Goal: Task Accomplishment & Management: Use online tool/utility

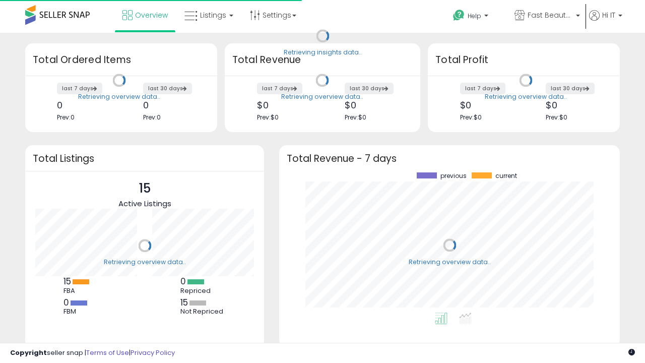
scroll to position [140, 320]
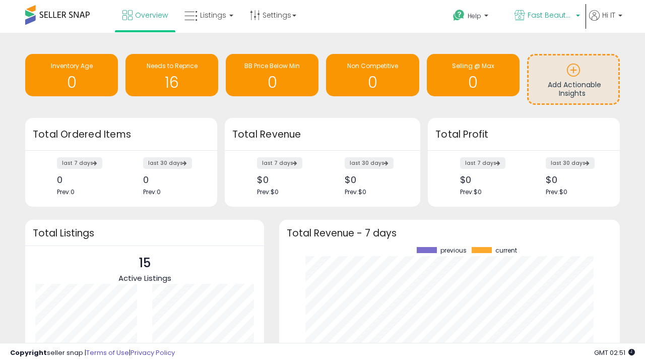
click at [546, 16] on span "Fast Beauty ([GEOGRAPHIC_DATA])" at bounding box center [550, 15] width 45 height 10
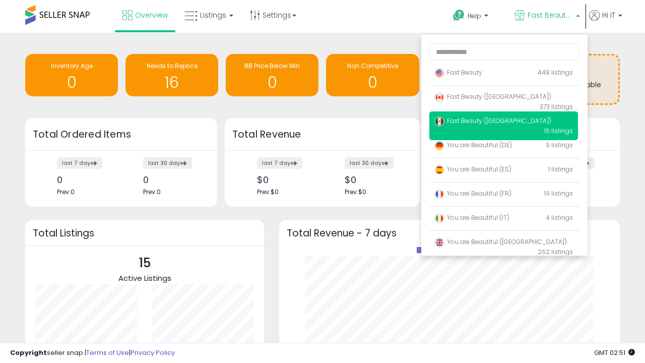
click at [503, 98] on span "Fast Beauty ([GEOGRAPHIC_DATA])" at bounding box center [492, 96] width 117 height 9
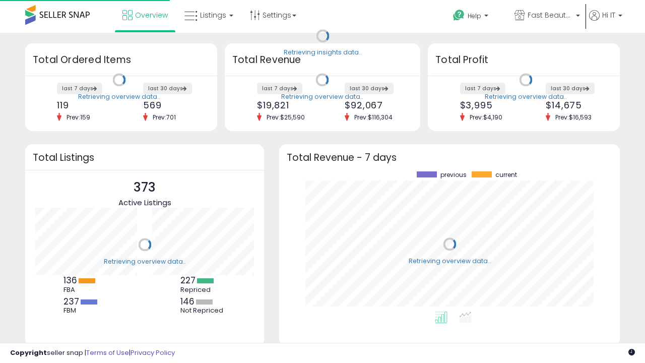
scroll to position [140, 320]
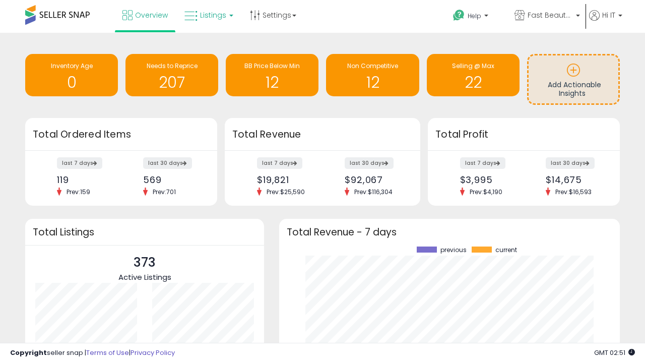
click at [208, 15] on span "Listings" at bounding box center [213, 15] width 26 height 10
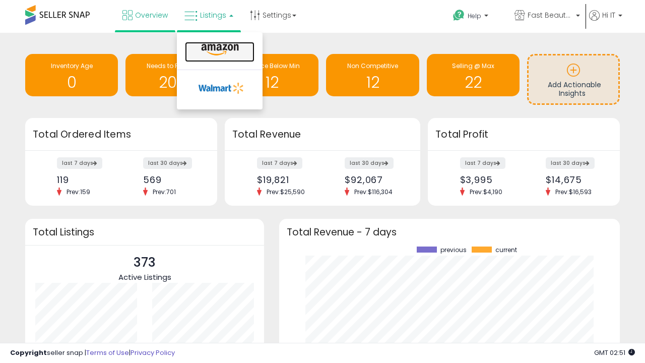
click at [219, 50] on icon at bounding box center [220, 49] width 44 height 13
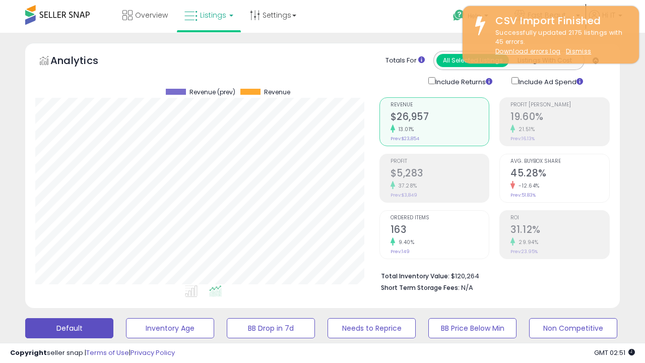
scroll to position [207, 344]
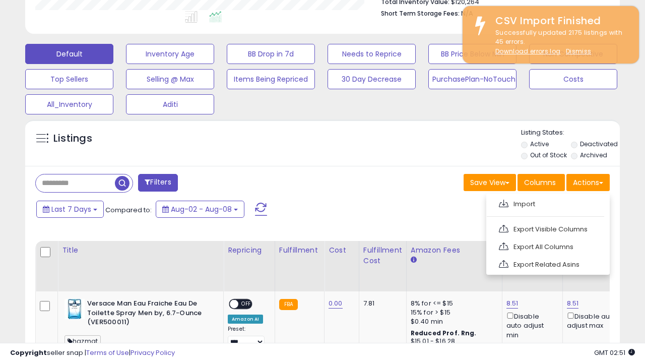
click at [503, 202] on span at bounding box center [504, 204] width 10 height 8
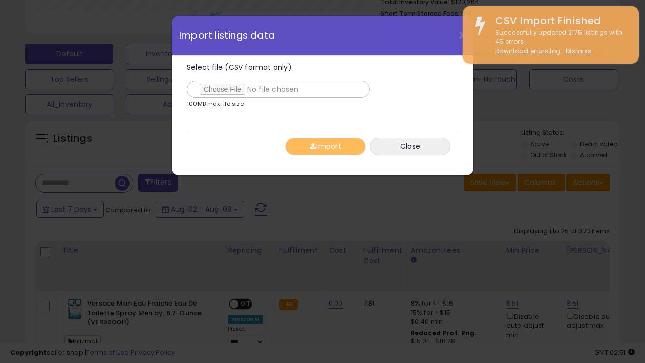
type input "**********"
click at [325, 146] on button "Import" at bounding box center [325, 147] width 81 height 18
